Goal: Information Seeking & Learning: Learn about a topic

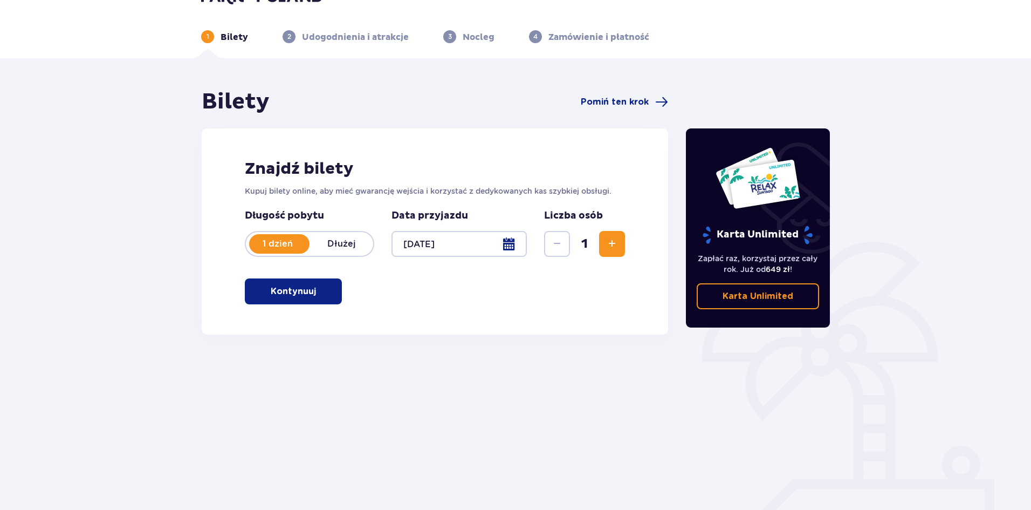
scroll to position [40, 0]
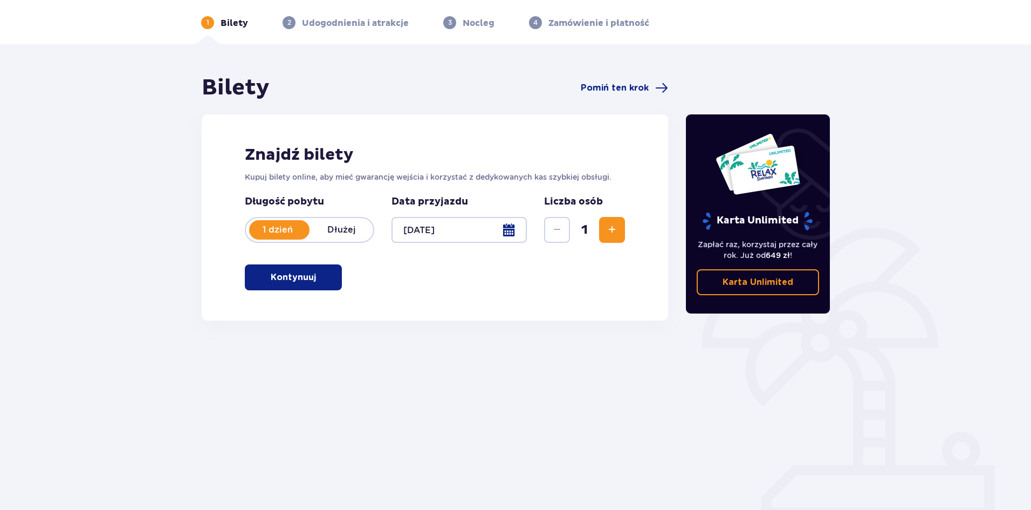
click at [337, 280] on button "Kontynuuj" at bounding box center [293, 277] width 97 height 26
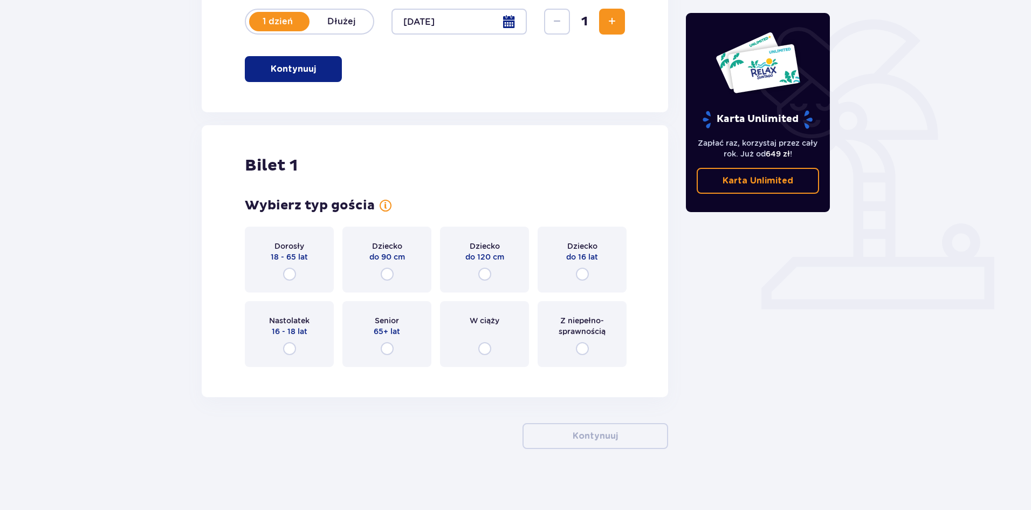
scroll to position [252, 0]
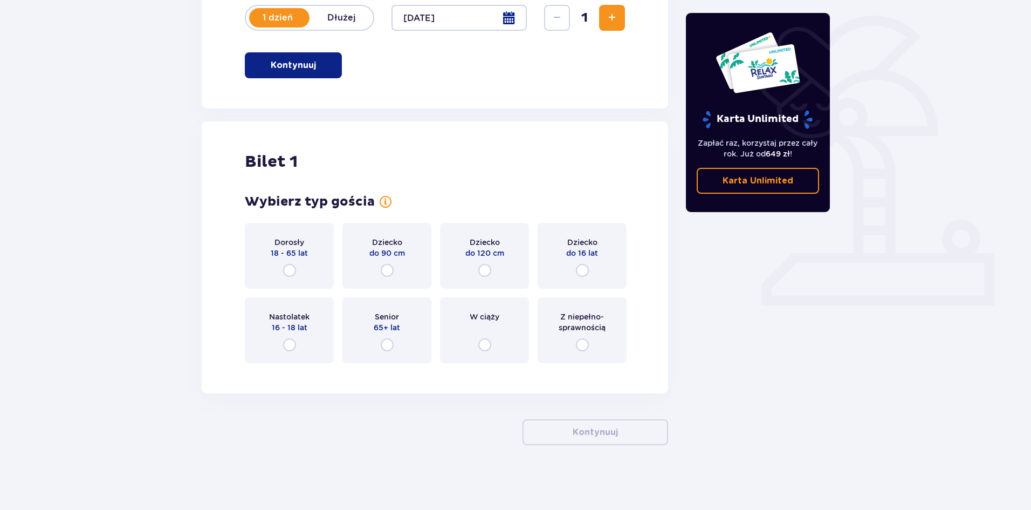
click at [325, 271] on div "Dorosły 18 - 65 lat" at bounding box center [289, 256] width 89 height 66
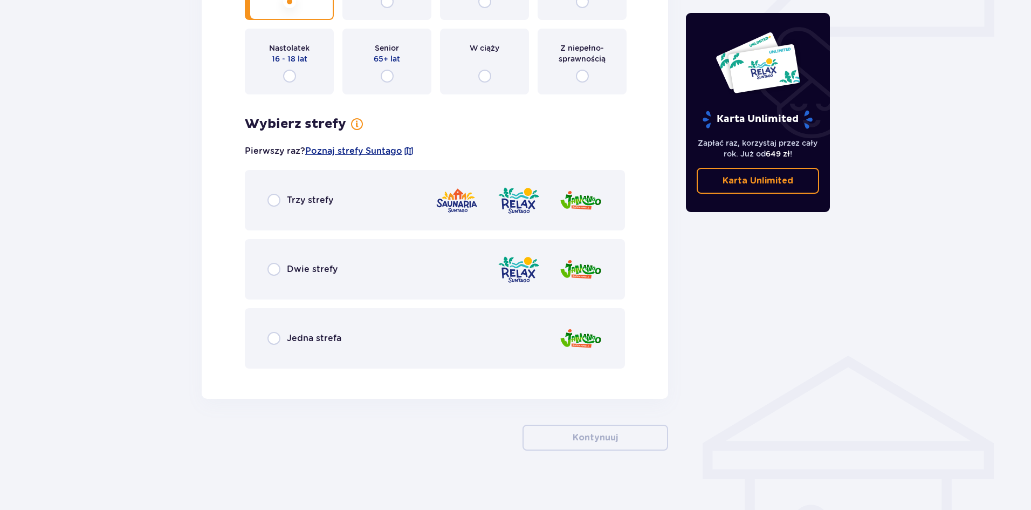
scroll to position [526, 0]
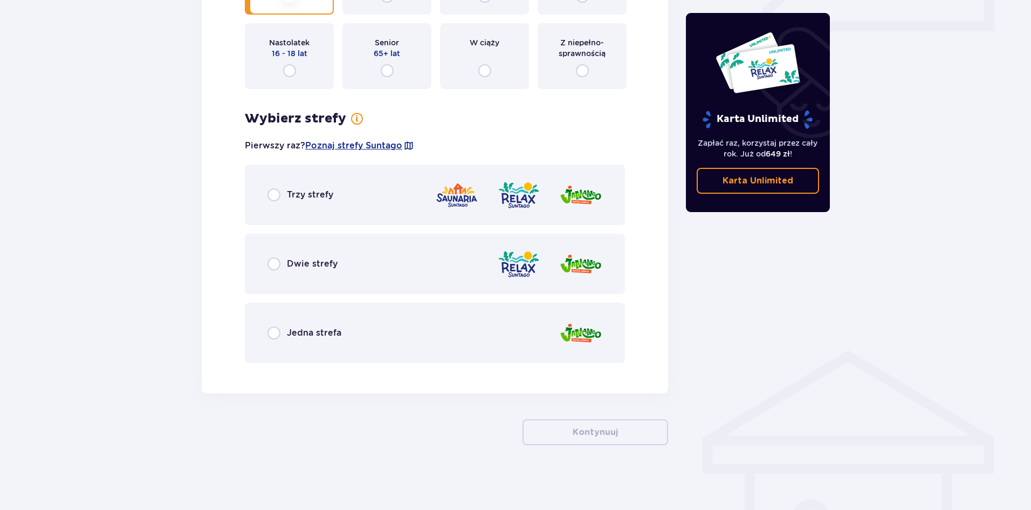
click at [450, 265] on div "Dwie strefy" at bounding box center [435, 264] width 380 height 60
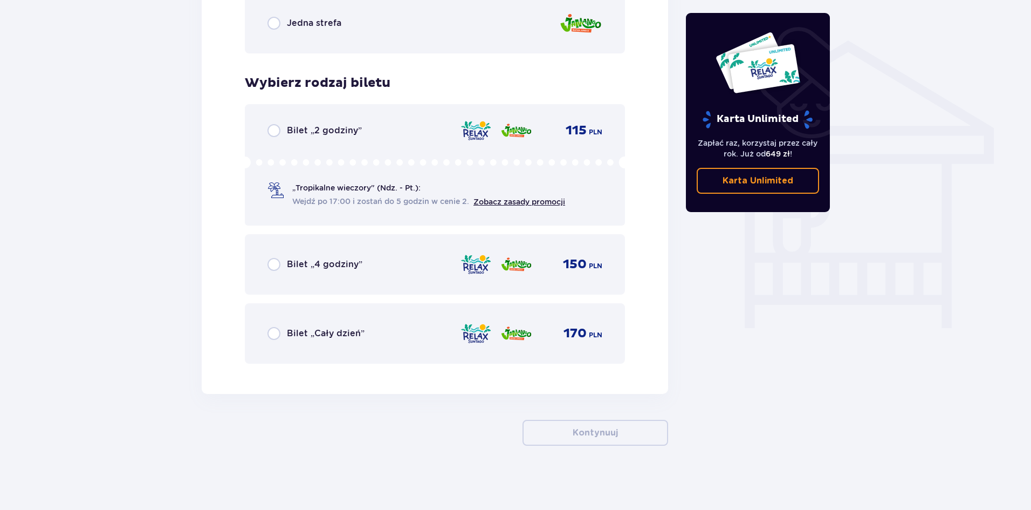
scroll to position [836, 0]
click at [462, 325] on img at bounding box center [476, 332] width 32 height 23
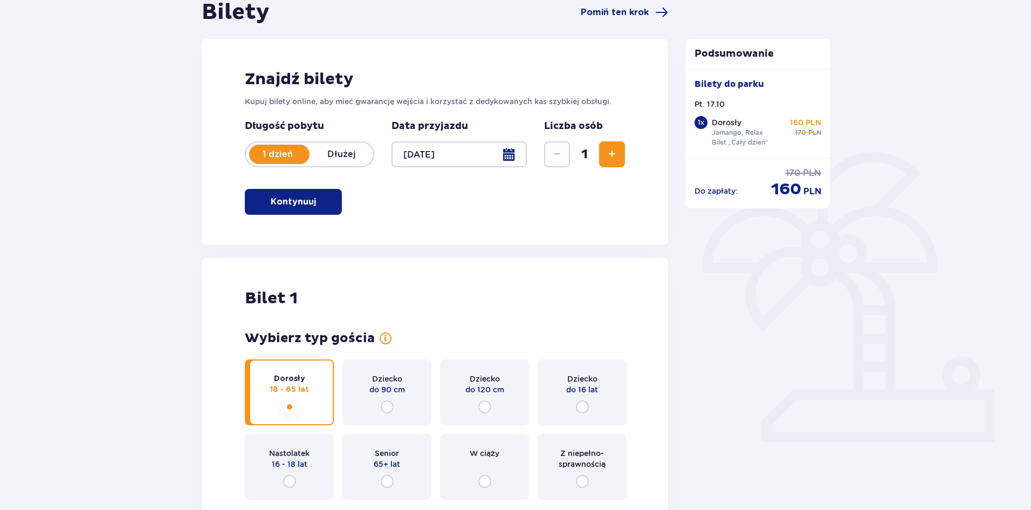
scroll to position [0, 0]
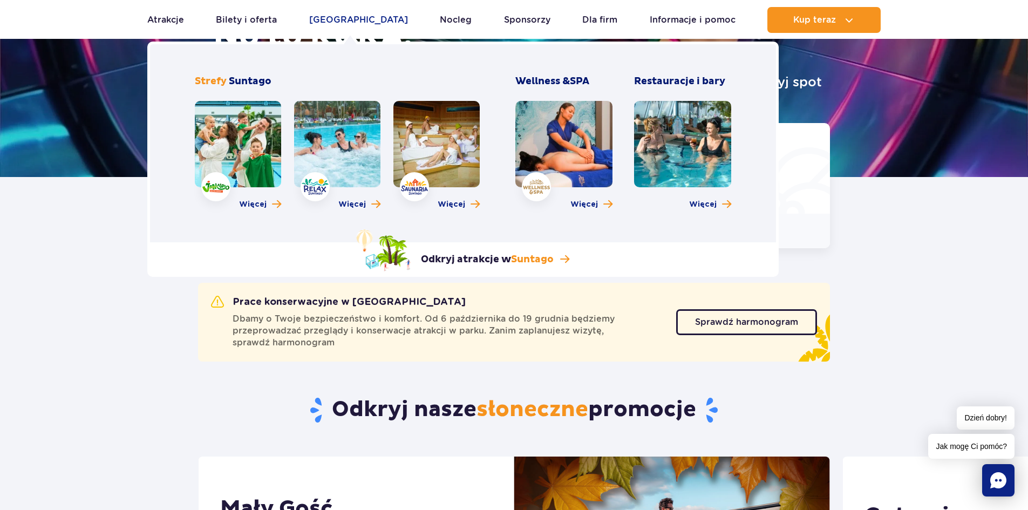
click at [354, 24] on link "Poznaj park" at bounding box center [358, 20] width 99 height 26
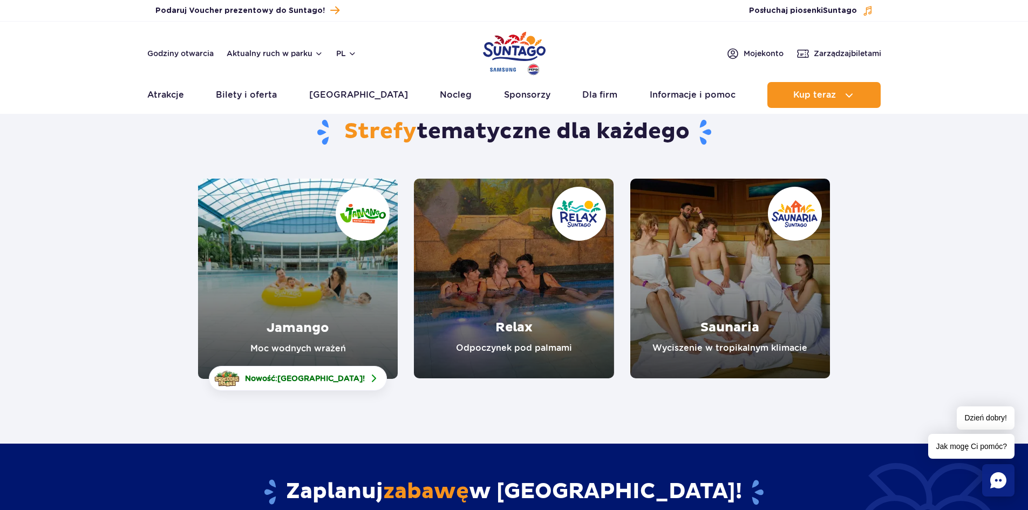
scroll to position [54, 0]
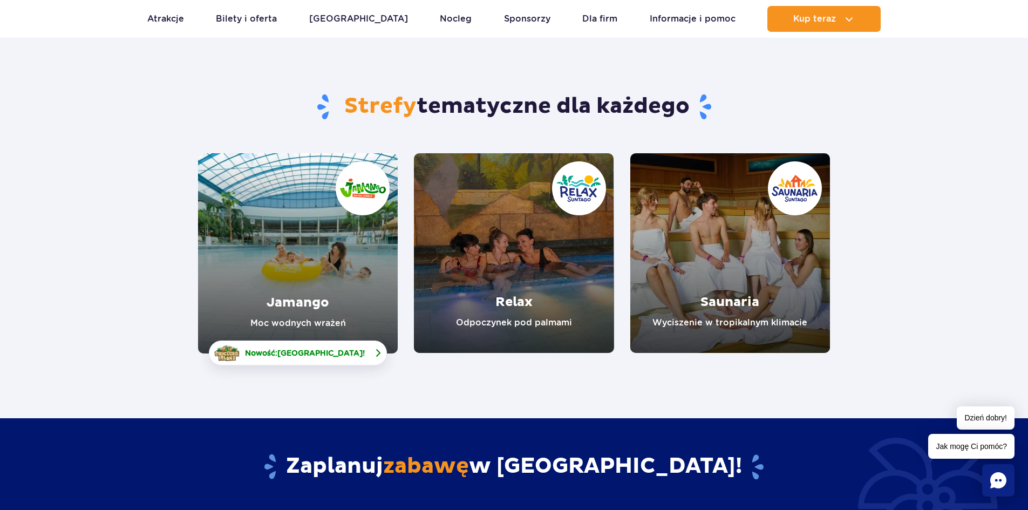
click at [357, 352] on link "Nowość: Crocodile Island !" at bounding box center [298, 352] width 178 height 25
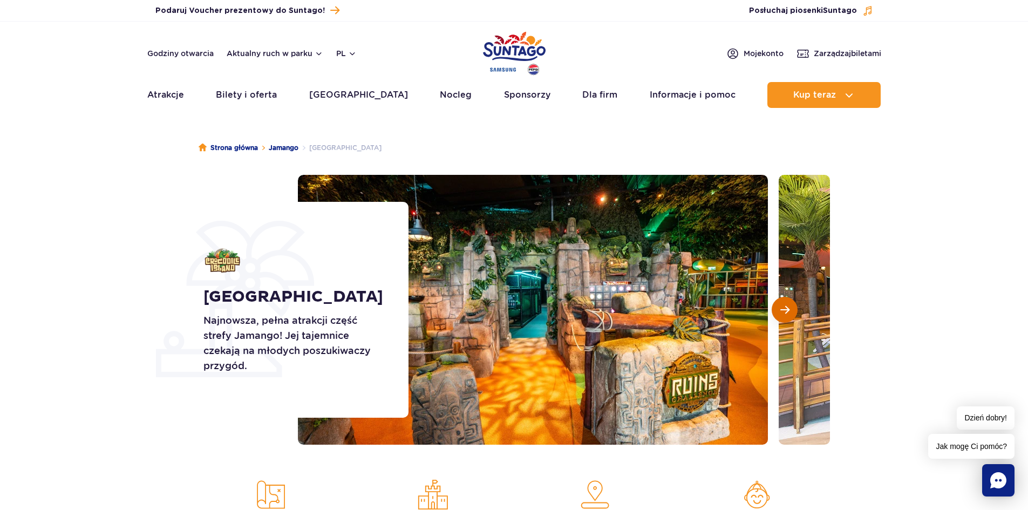
click at [776, 309] on button "Następny slajd" at bounding box center [784, 310] width 26 height 26
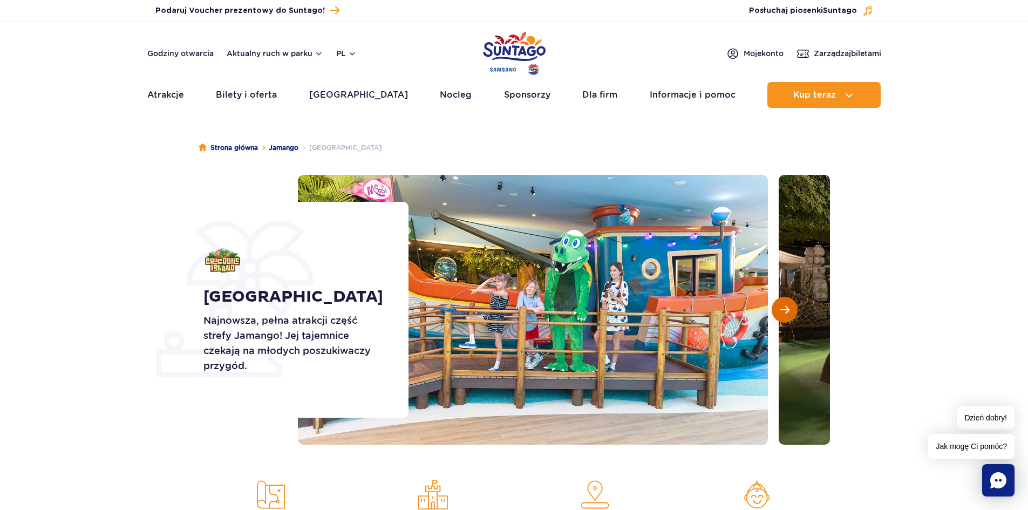
click at [776, 309] on button "Następny slajd" at bounding box center [784, 310] width 26 height 26
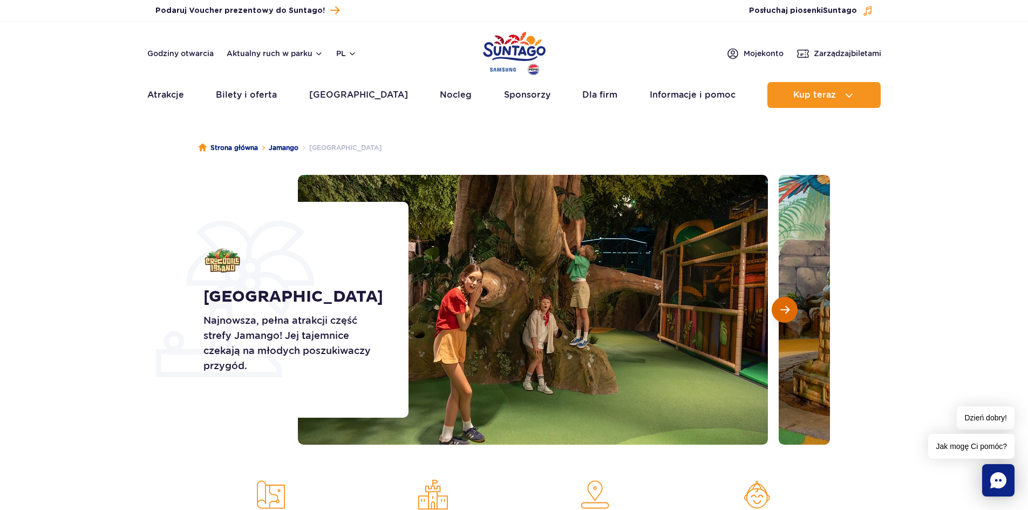
click at [776, 309] on button "Następny slajd" at bounding box center [784, 310] width 26 height 26
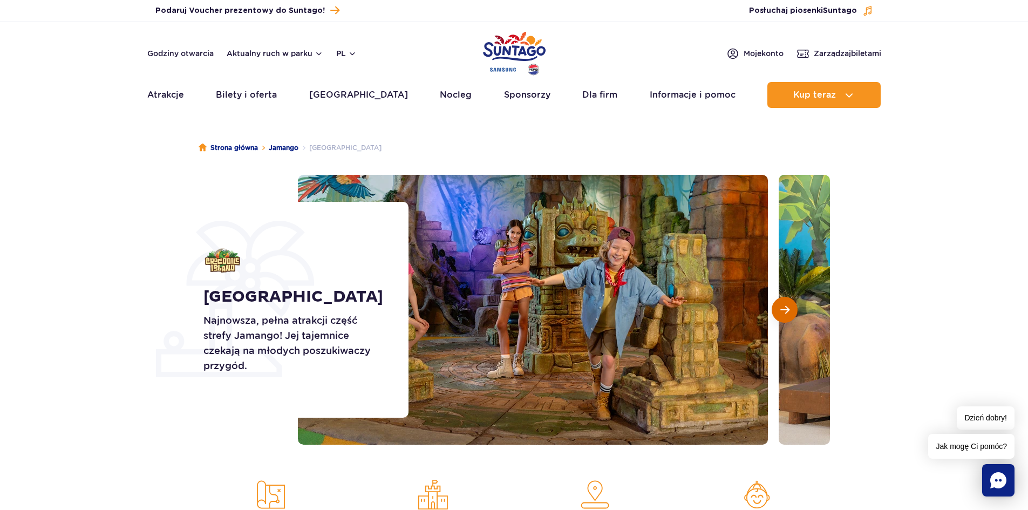
click at [776, 309] on button "Następny slajd" at bounding box center [784, 310] width 26 height 26
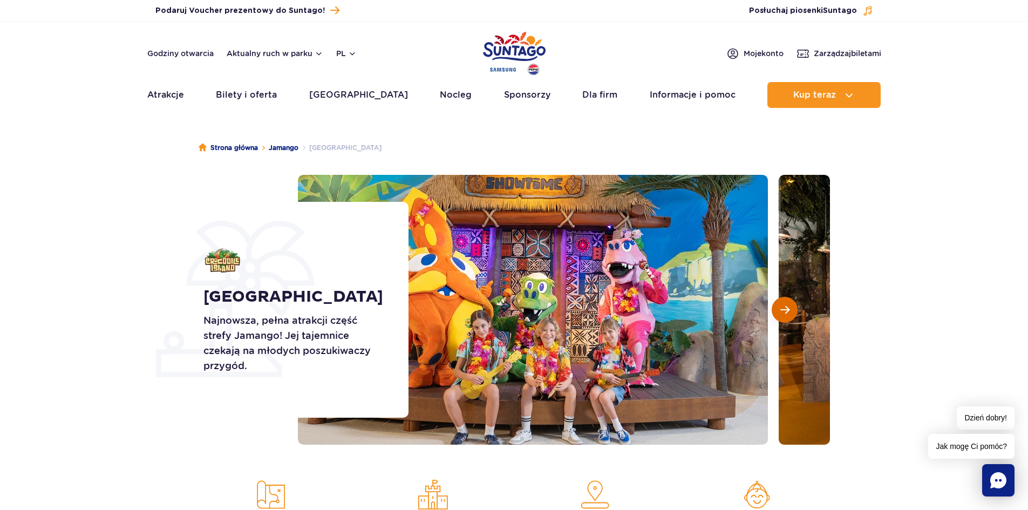
click at [776, 309] on button "Następny slajd" at bounding box center [784, 310] width 26 height 26
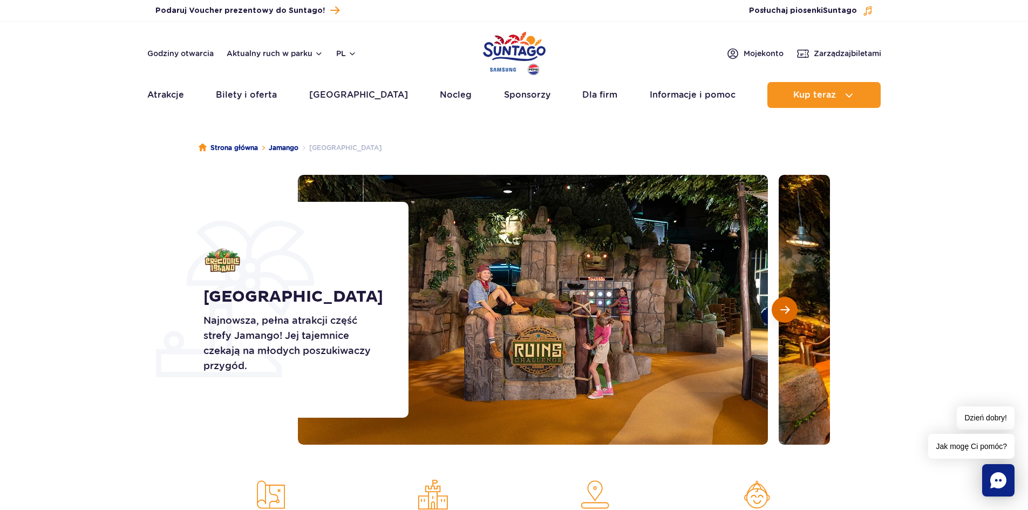
click at [776, 309] on button "Następny slajd" at bounding box center [784, 310] width 26 height 26
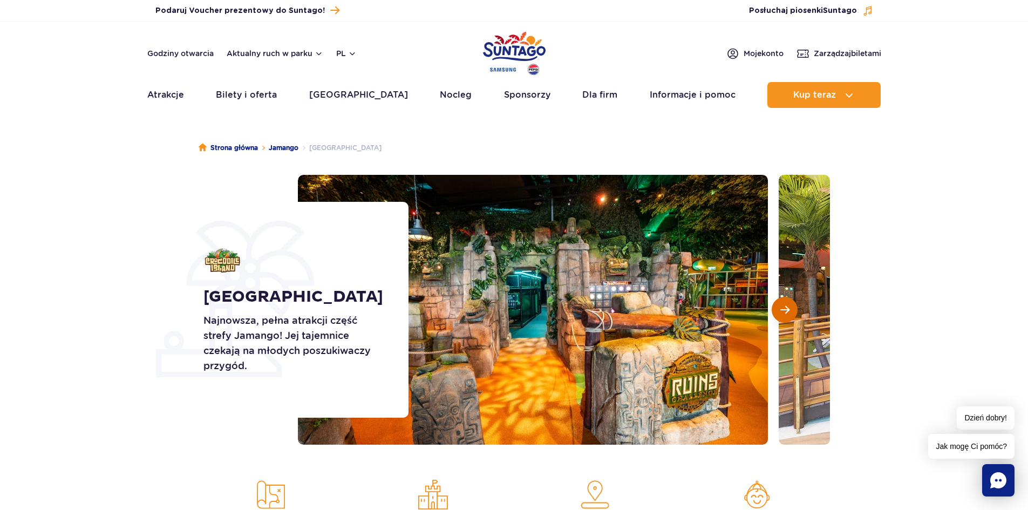
click at [776, 309] on button "Następny slajd" at bounding box center [784, 310] width 26 height 26
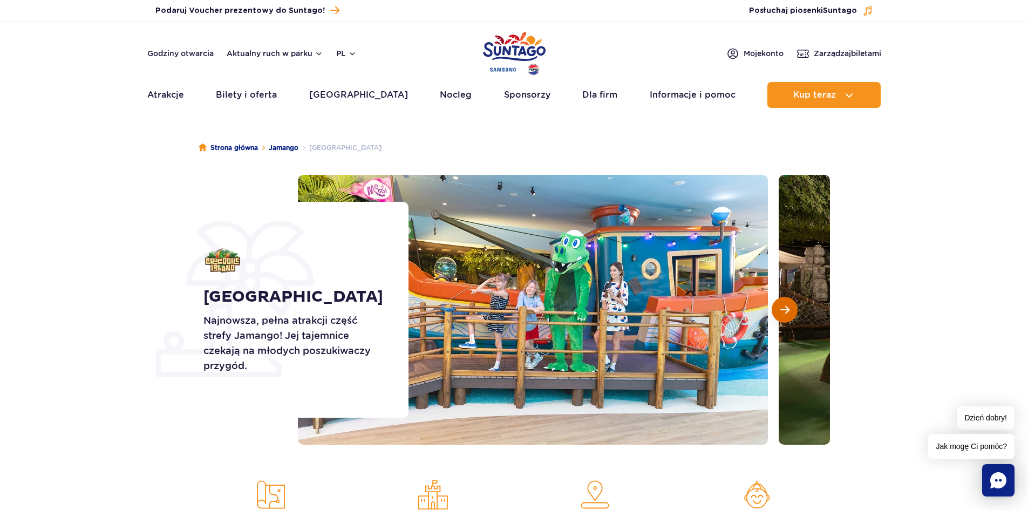
click at [776, 309] on button "Następny slajd" at bounding box center [784, 310] width 26 height 26
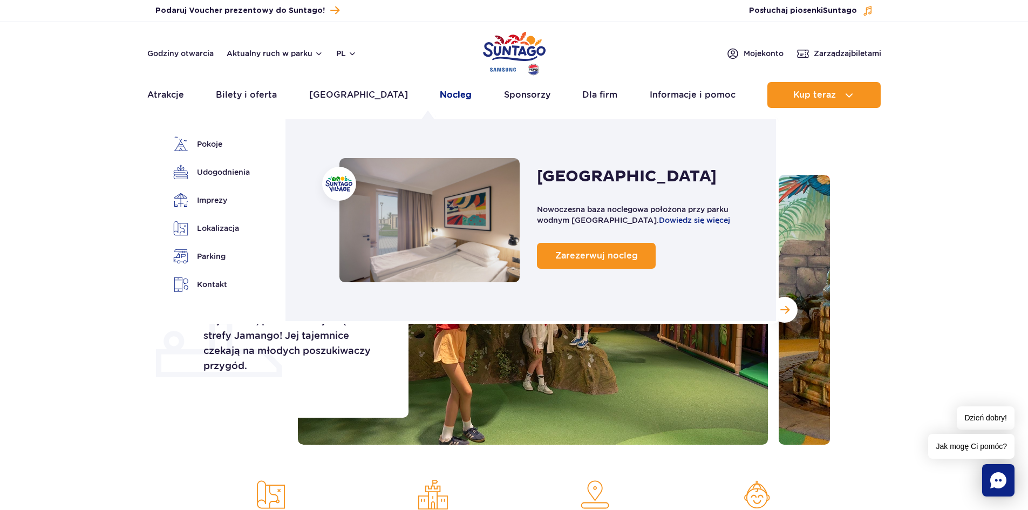
click at [440, 94] on link "Nocleg" at bounding box center [456, 95] width 32 height 26
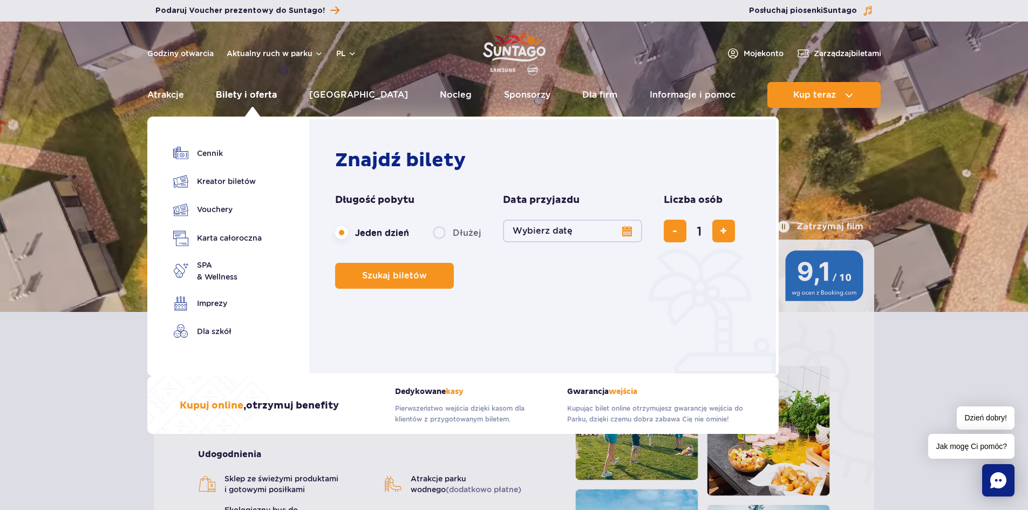
click at [239, 97] on link "Bilety i oferta" at bounding box center [246, 95] width 61 height 26
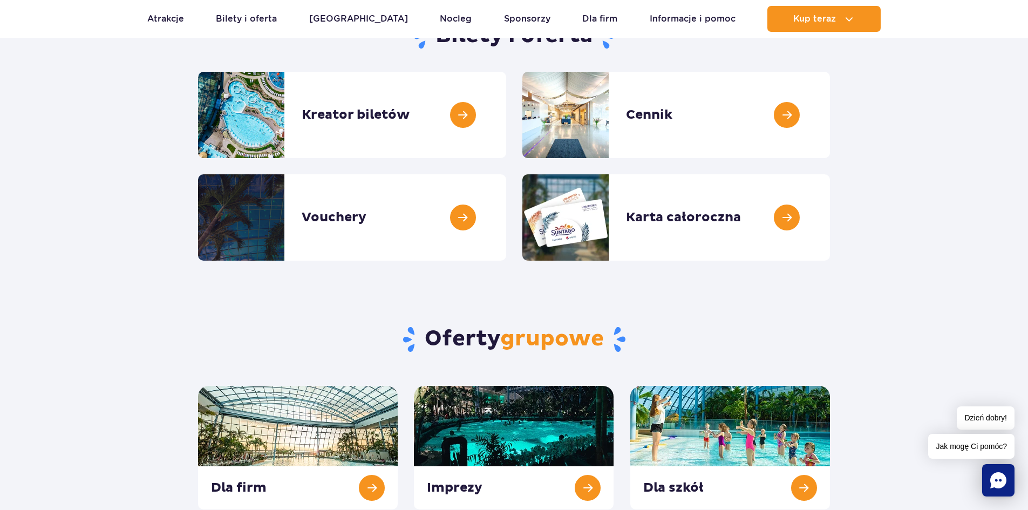
scroll to position [162, 0]
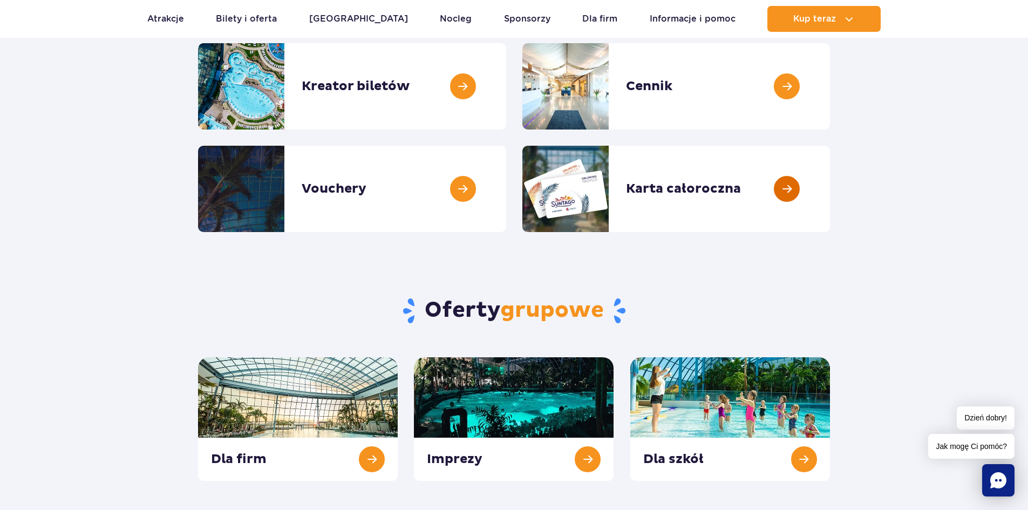
click at [830, 206] on link at bounding box center [830, 189] width 0 height 86
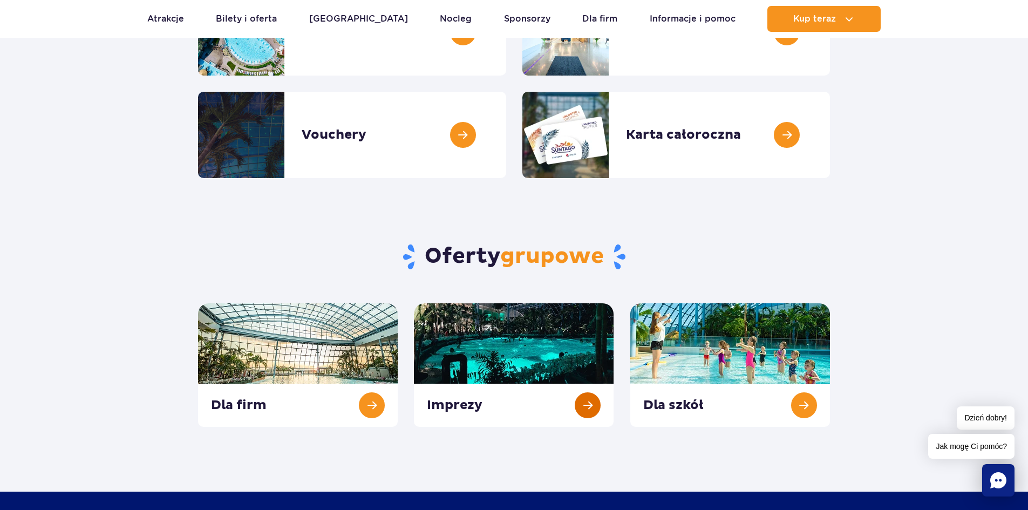
click at [588, 400] on link at bounding box center [514, 365] width 200 height 124
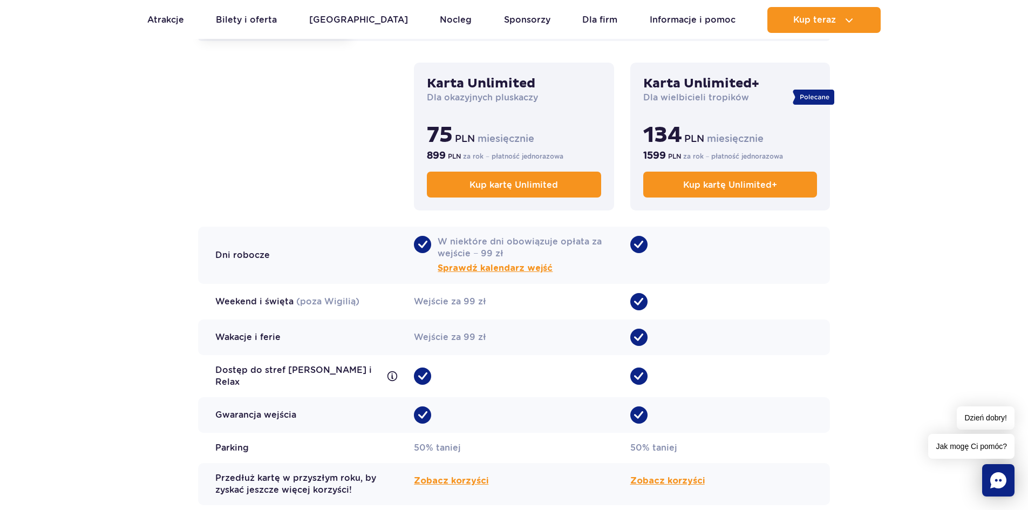
scroll to position [809, 0]
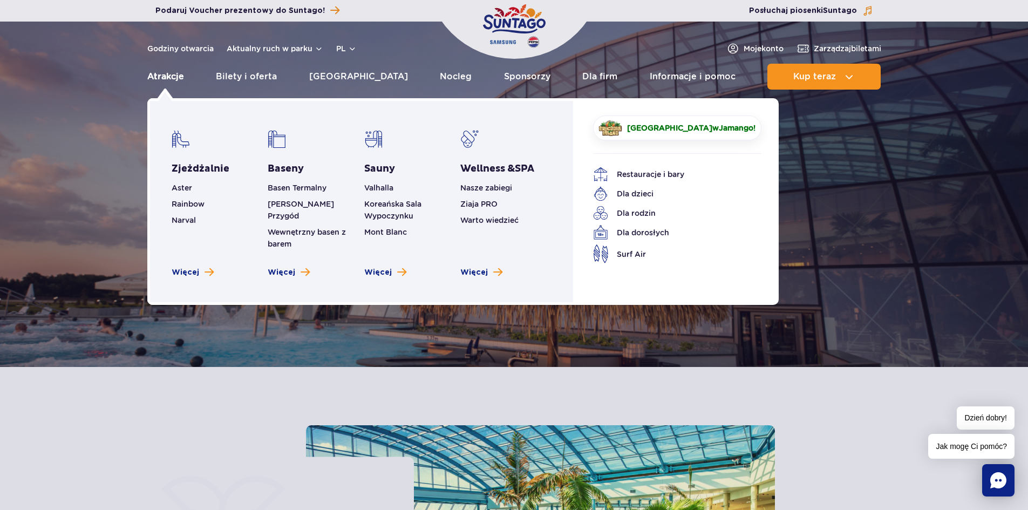
click at [174, 72] on link "Atrakcje" at bounding box center [165, 77] width 37 height 26
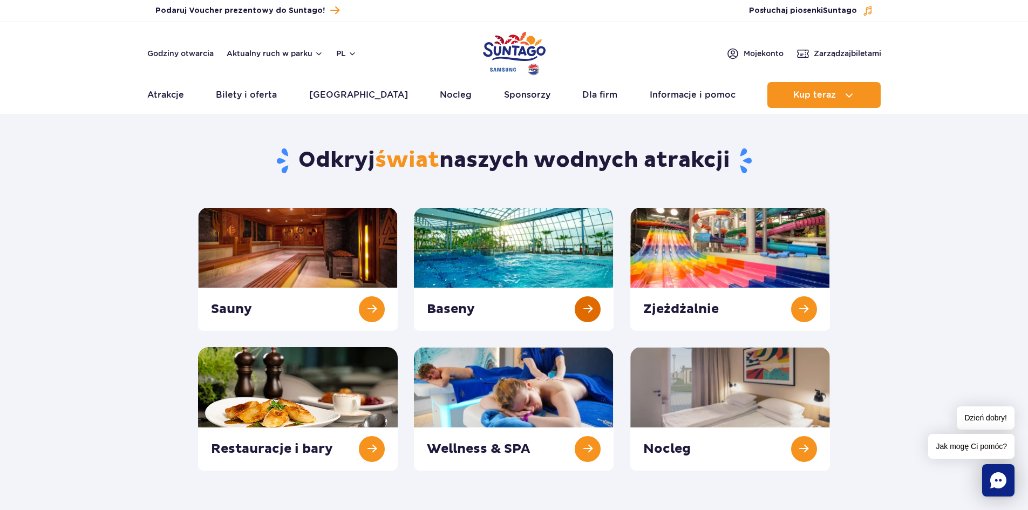
click at [594, 310] on link at bounding box center [514, 269] width 200 height 124
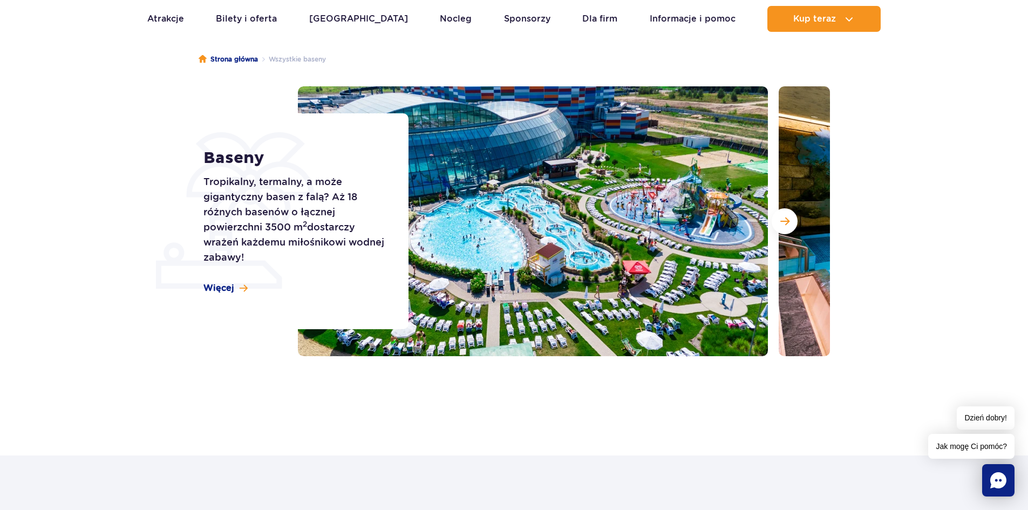
scroll to position [108, 0]
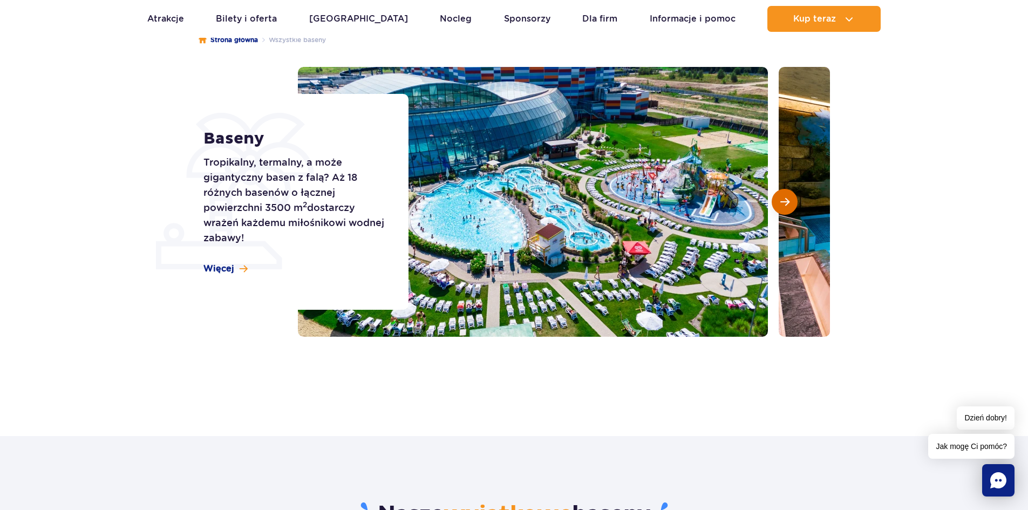
click at [790, 204] on button "Następny slajd" at bounding box center [784, 202] width 26 height 26
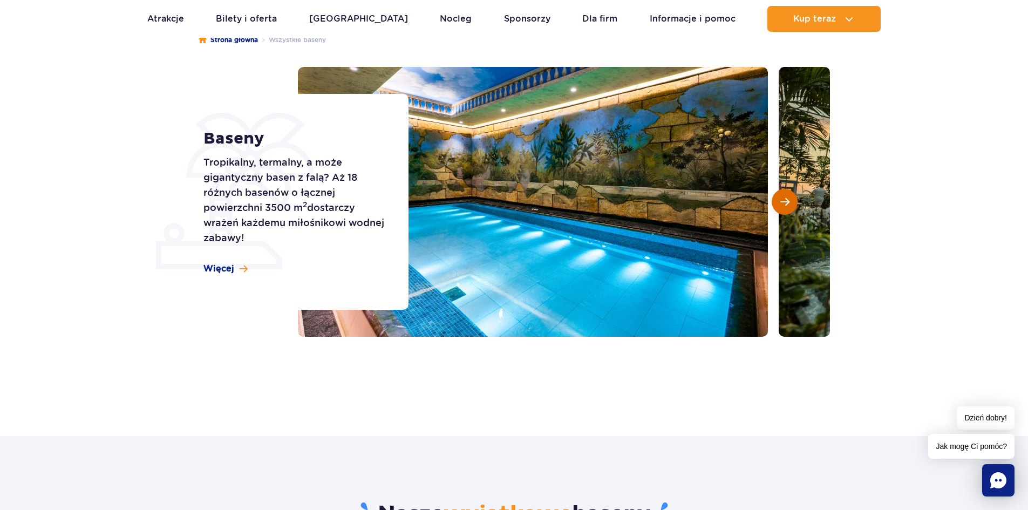
click at [790, 204] on button "Następny slajd" at bounding box center [784, 202] width 26 height 26
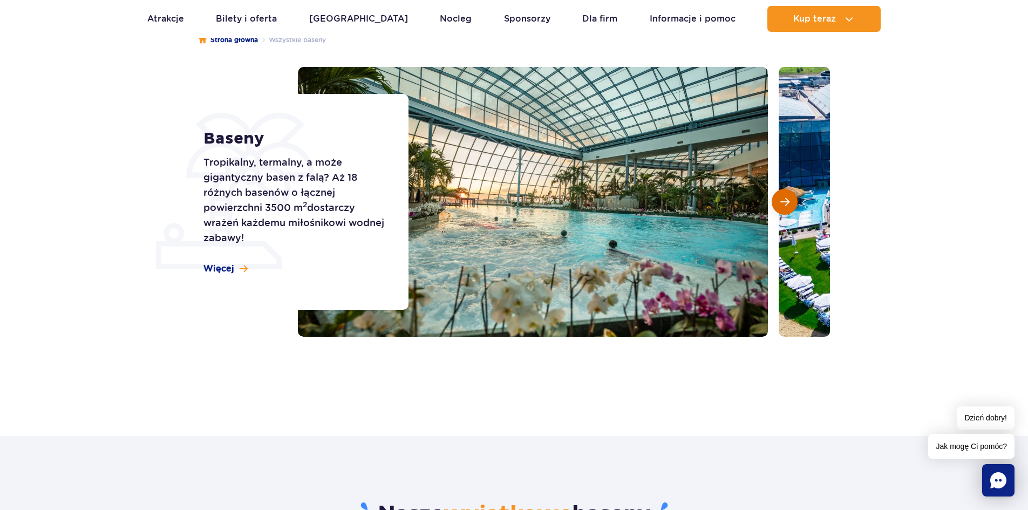
click at [790, 204] on button "Następny slajd" at bounding box center [784, 202] width 26 height 26
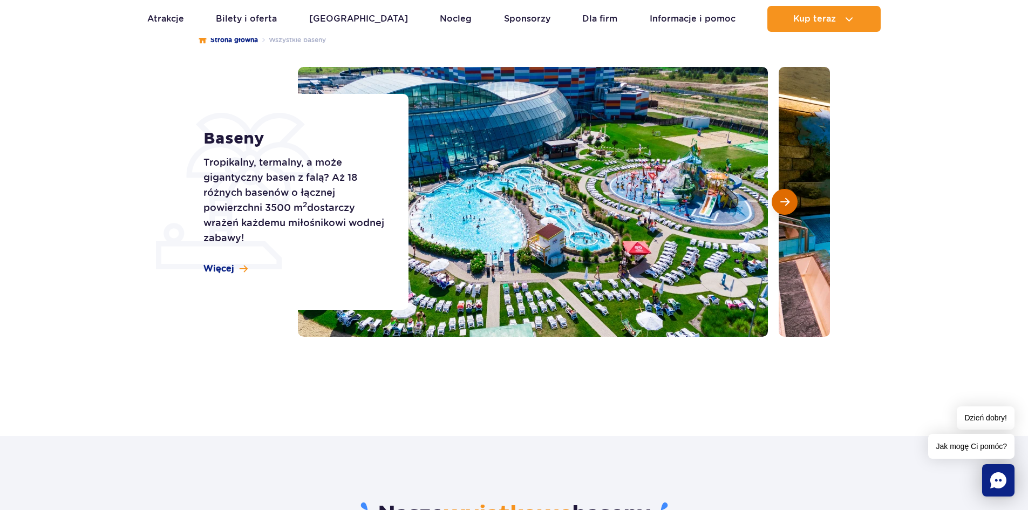
click at [790, 204] on button "Następny slajd" at bounding box center [784, 202] width 26 height 26
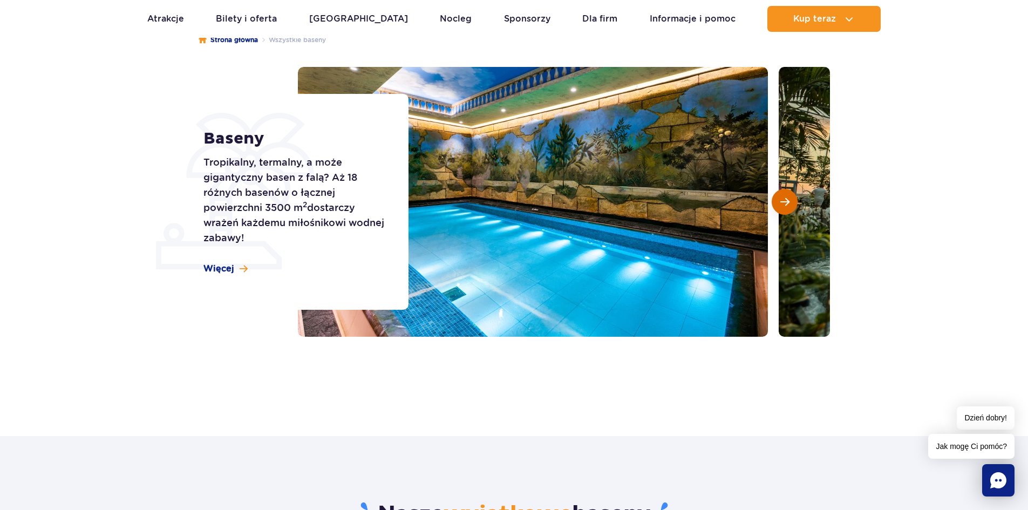
click at [790, 204] on button "Następny slajd" at bounding box center [784, 202] width 26 height 26
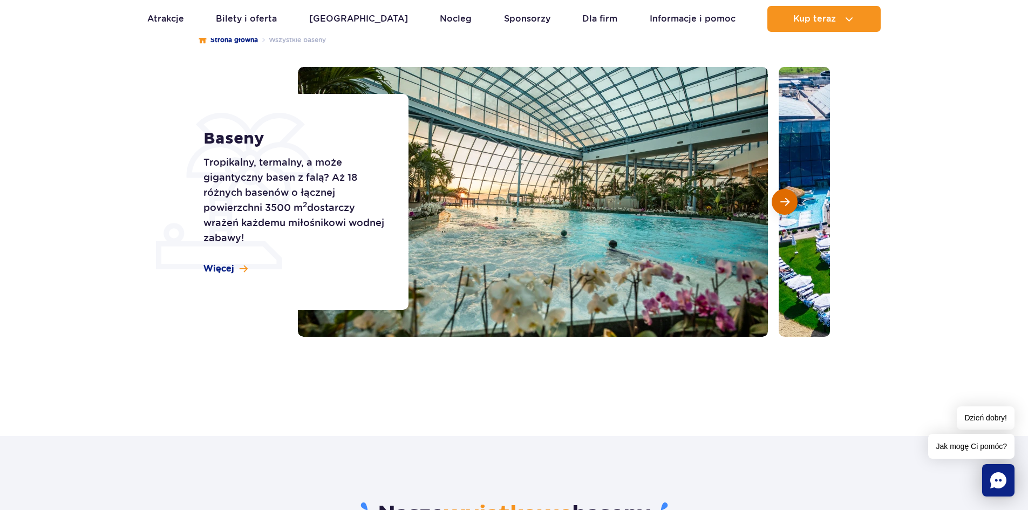
click at [790, 204] on button "Następny slajd" at bounding box center [784, 202] width 26 height 26
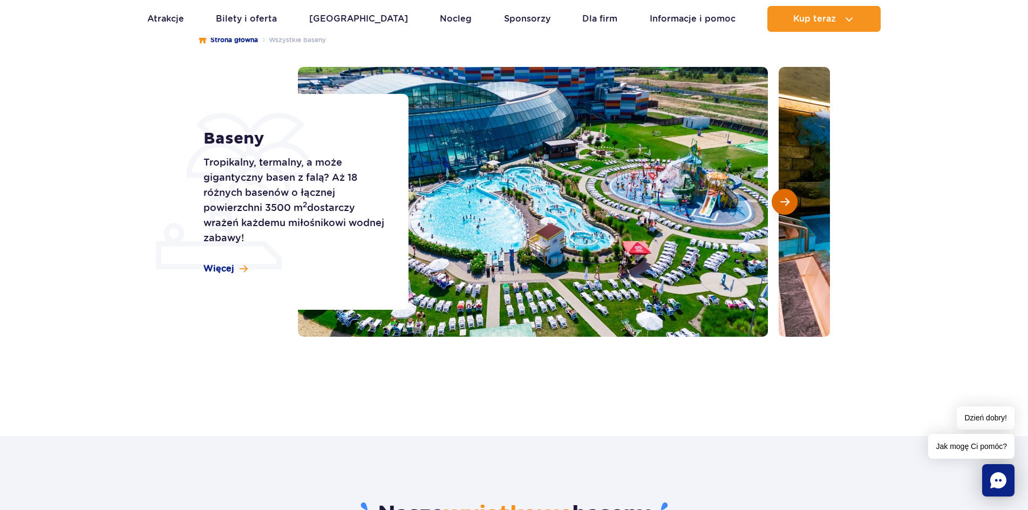
click at [790, 204] on button "Następny slajd" at bounding box center [784, 202] width 26 height 26
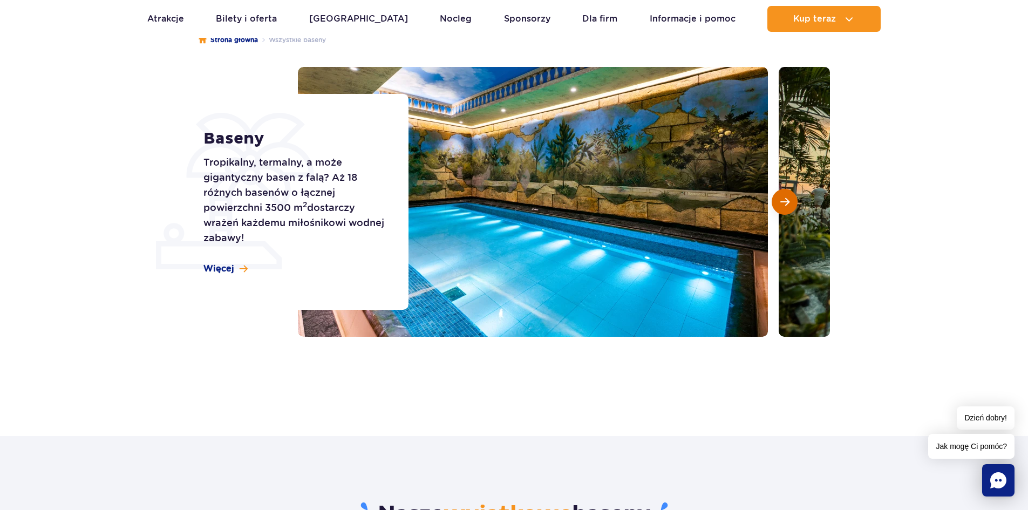
click at [790, 204] on button "Następny slajd" at bounding box center [784, 202] width 26 height 26
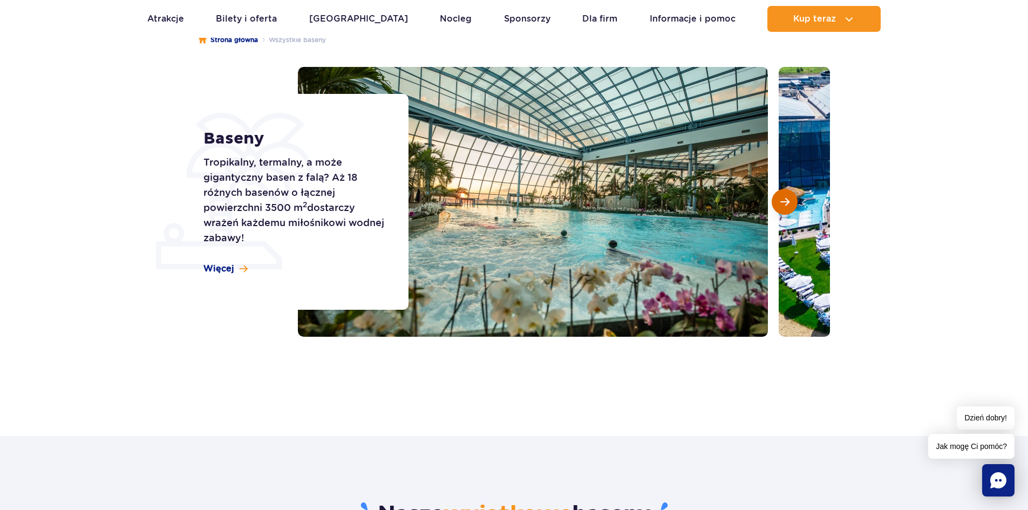
click at [790, 204] on button "Następny slajd" at bounding box center [784, 202] width 26 height 26
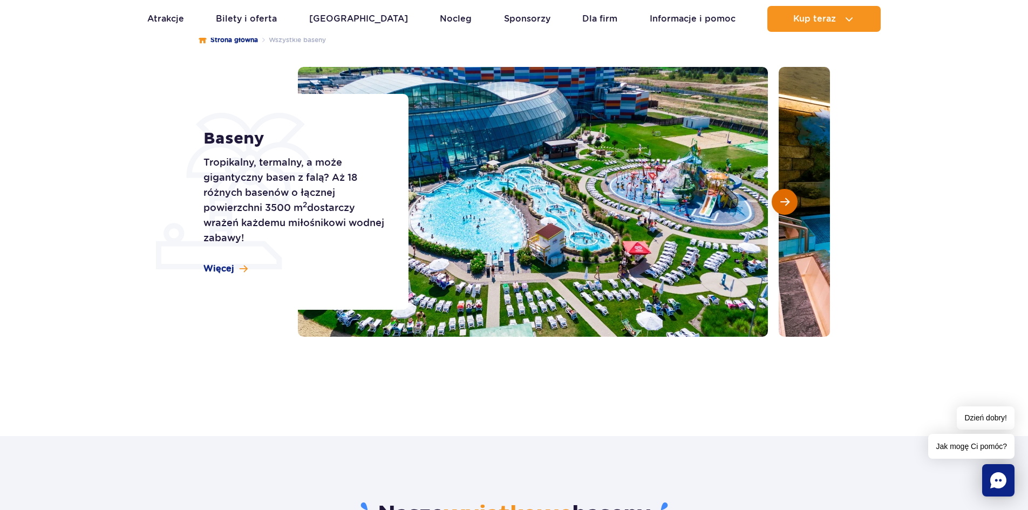
click at [790, 204] on button "Następny slajd" at bounding box center [784, 202] width 26 height 26
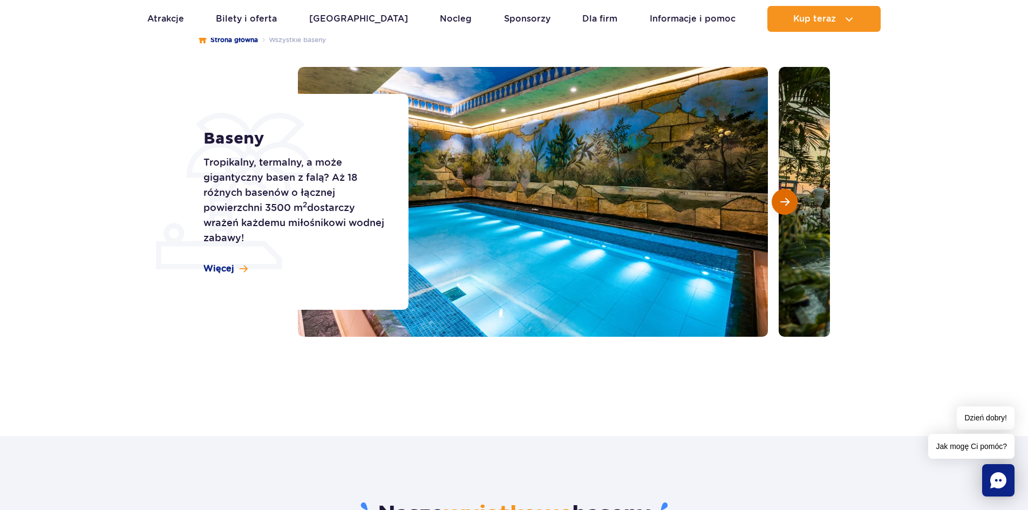
click at [790, 204] on button "Następny slajd" at bounding box center [784, 202] width 26 height 26
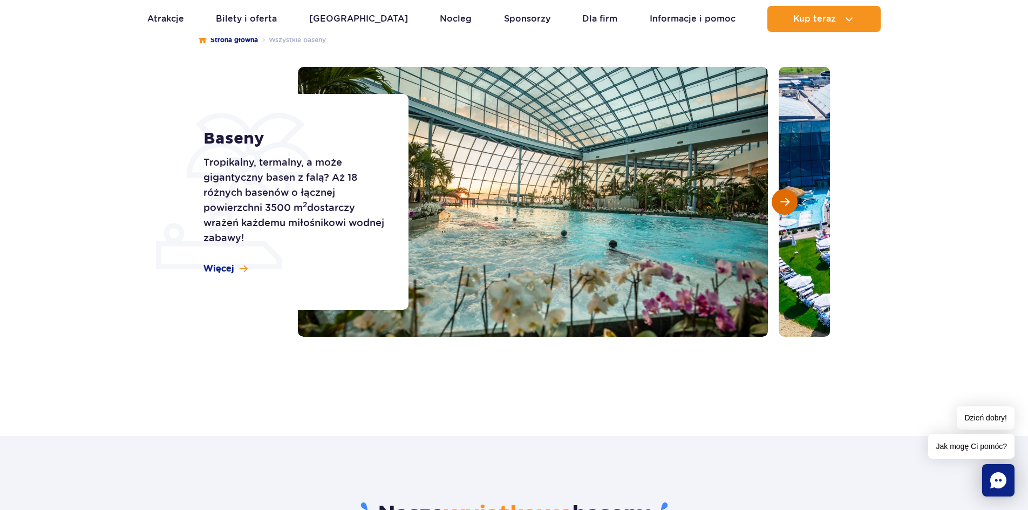
click at [790, 204] on button "Następny slajd" at bounding box center [784, 202] width 26 height 26
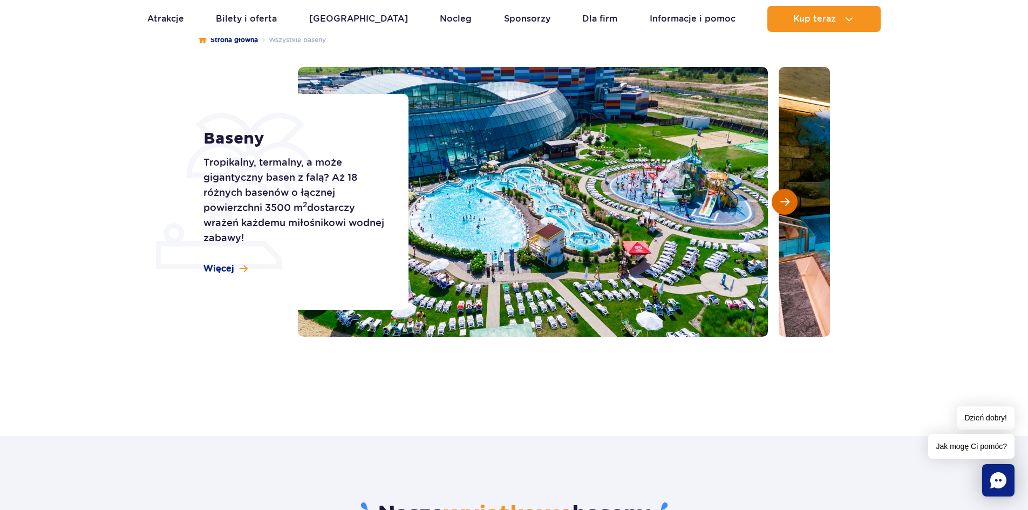
click at [790, 204] on button "Następny slajd" at bounding box center [784, 202] width 26 height 26
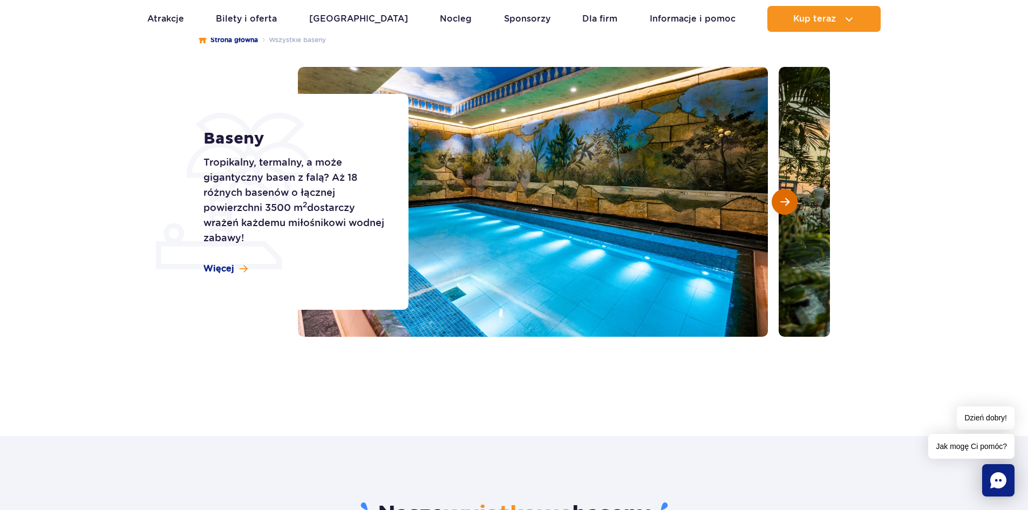
click at [790, 204] on button "Następny slajd" at bounding box center [784, 202] width 26 height 26
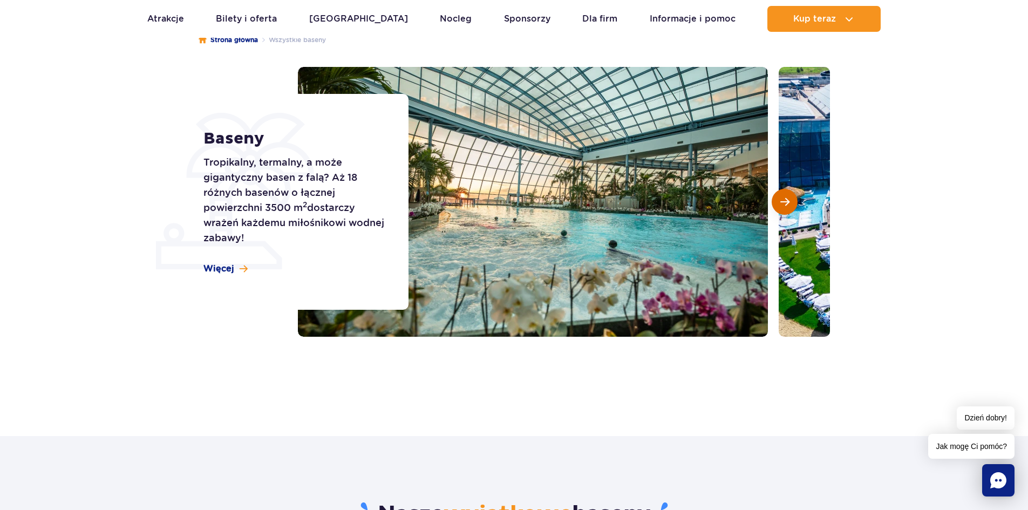
click at [790, 204] on button "Następny slajd" at bounding box center [784, 202] width 26 height 26
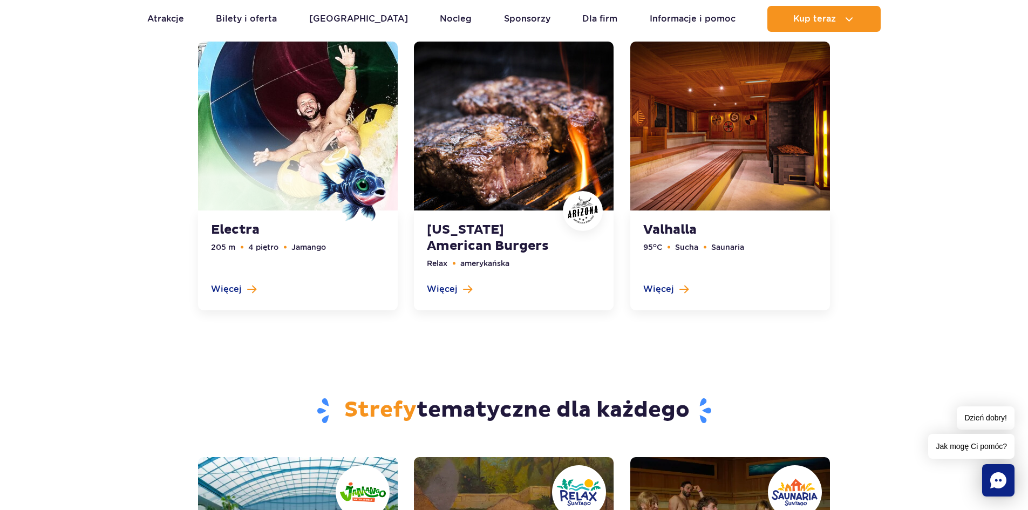
scroll to position [2589, 0]
click at [254, 285] on link at bounding box center [298, 176] width 200 height 269
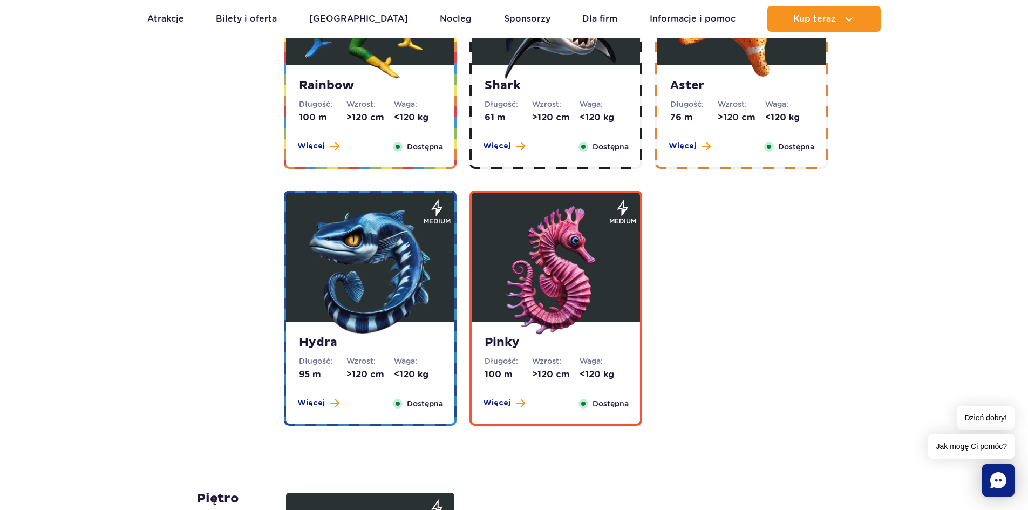
scroll to position [2154, 0]
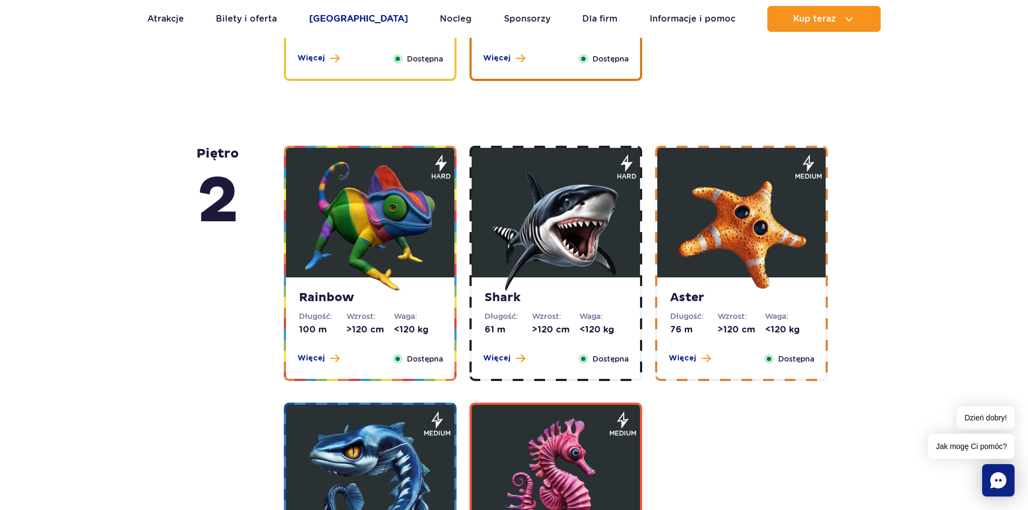
click at [328, 17] on link "[GEOGRAPHIC_DATA]" at bounding box center [358, 19] width 99 height 26
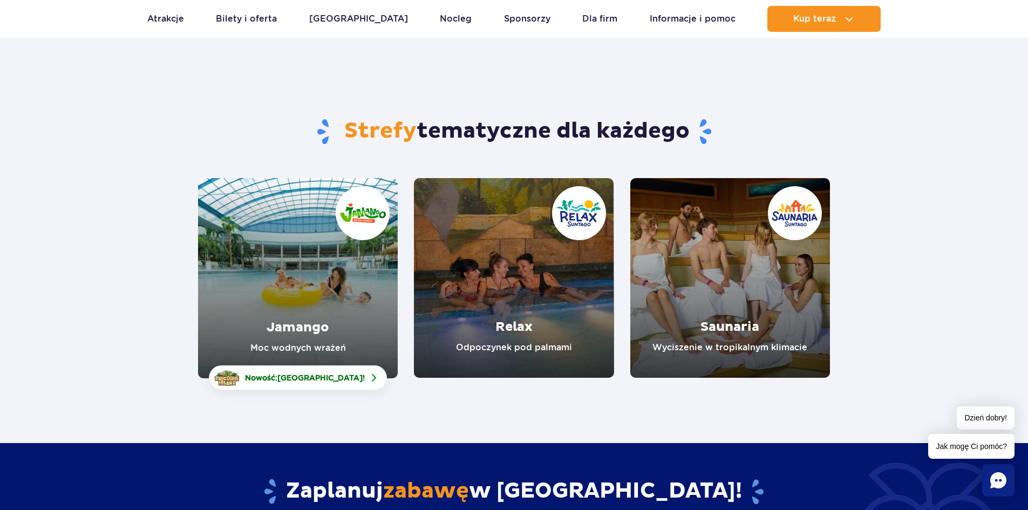
scroll to position [54, 0]
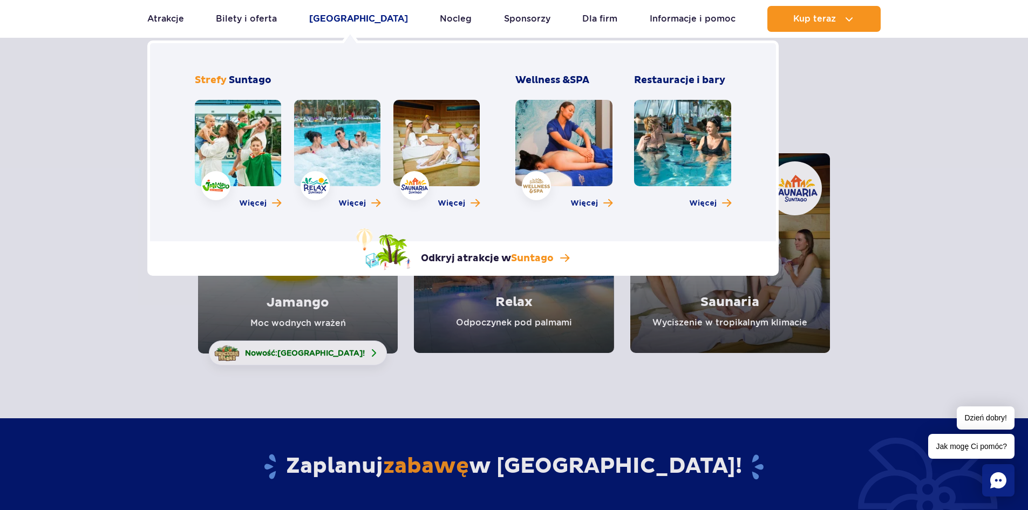
click at [345, 14] on link "[GEOGRAPHIC_DATA]" at bounding box center [358, 19] width 99 height 26
